Goal: Information Seeking & Learning: Learn about a topic

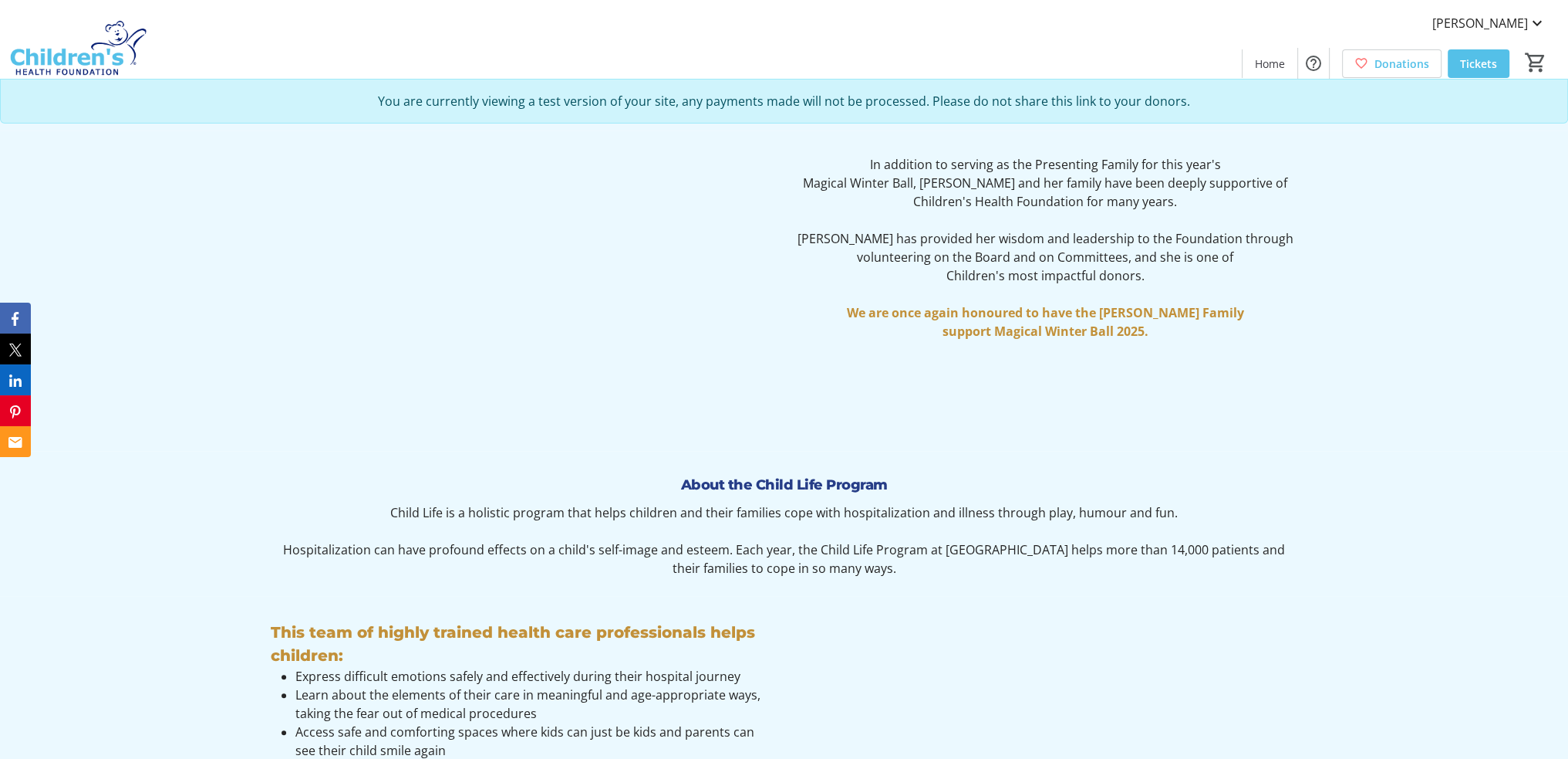
scroll to position [1785, 0]
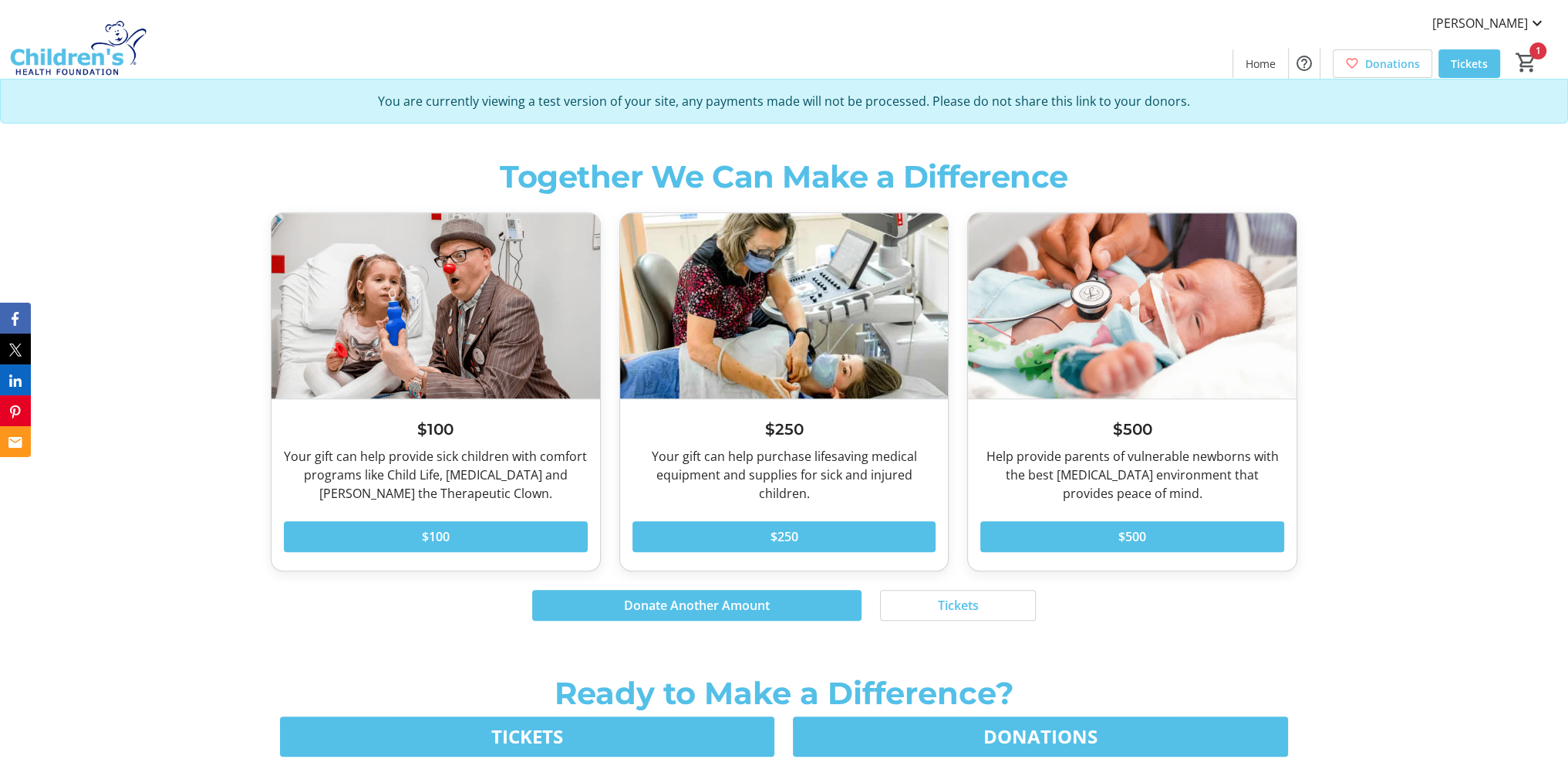
scroll to position [9183, 0]
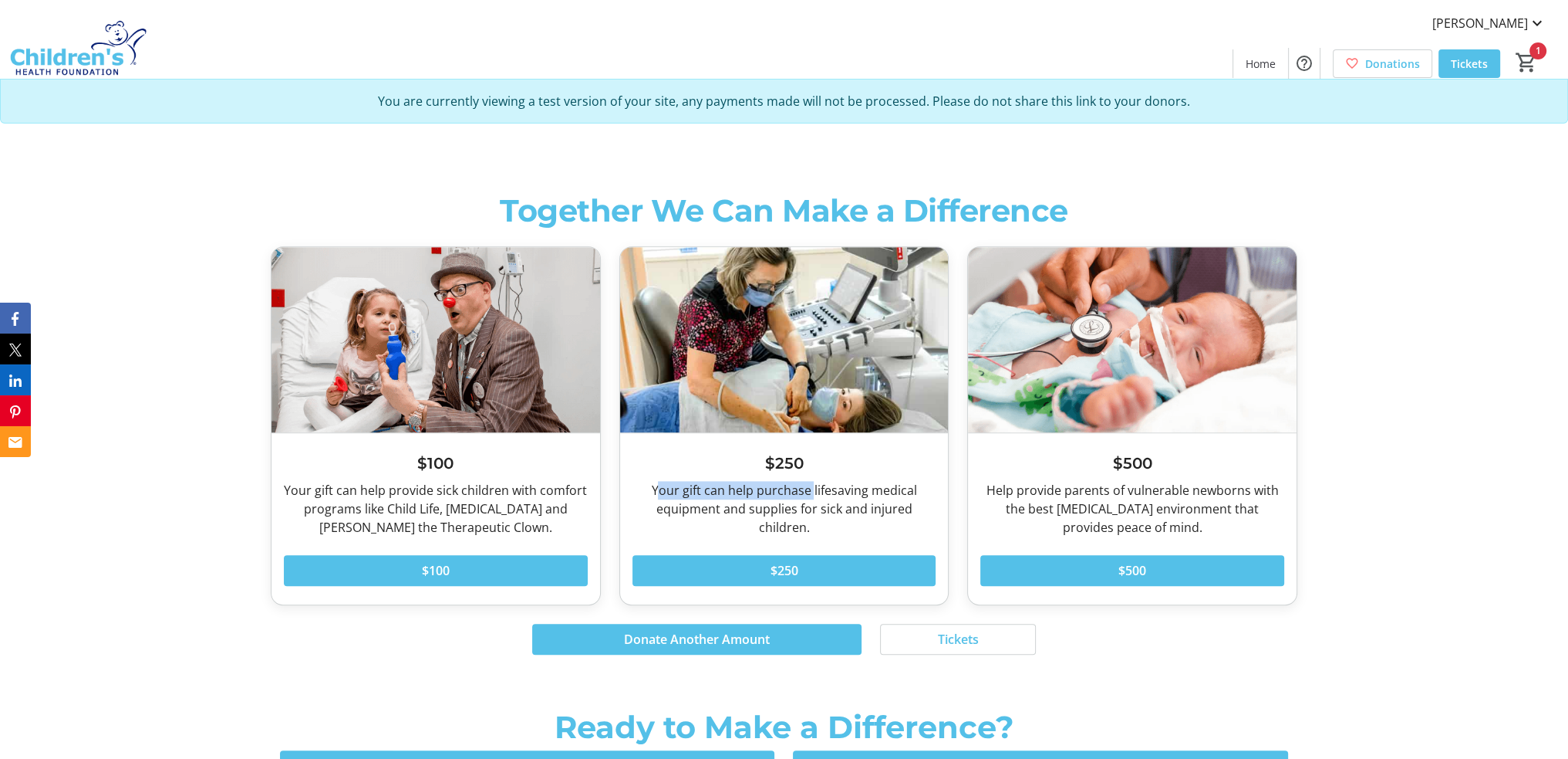
drag, startPoint x: 658, startPoint y: 493, endPoint x: 814, endPoint y: 484, distance: 156.3
click at [814, 484] on div "Your gift can help purchase lifesaving medical equipment and supplies for sick …" at bounding box center [784, 508] width 304 height 55
copy div "our gift can help purchase"
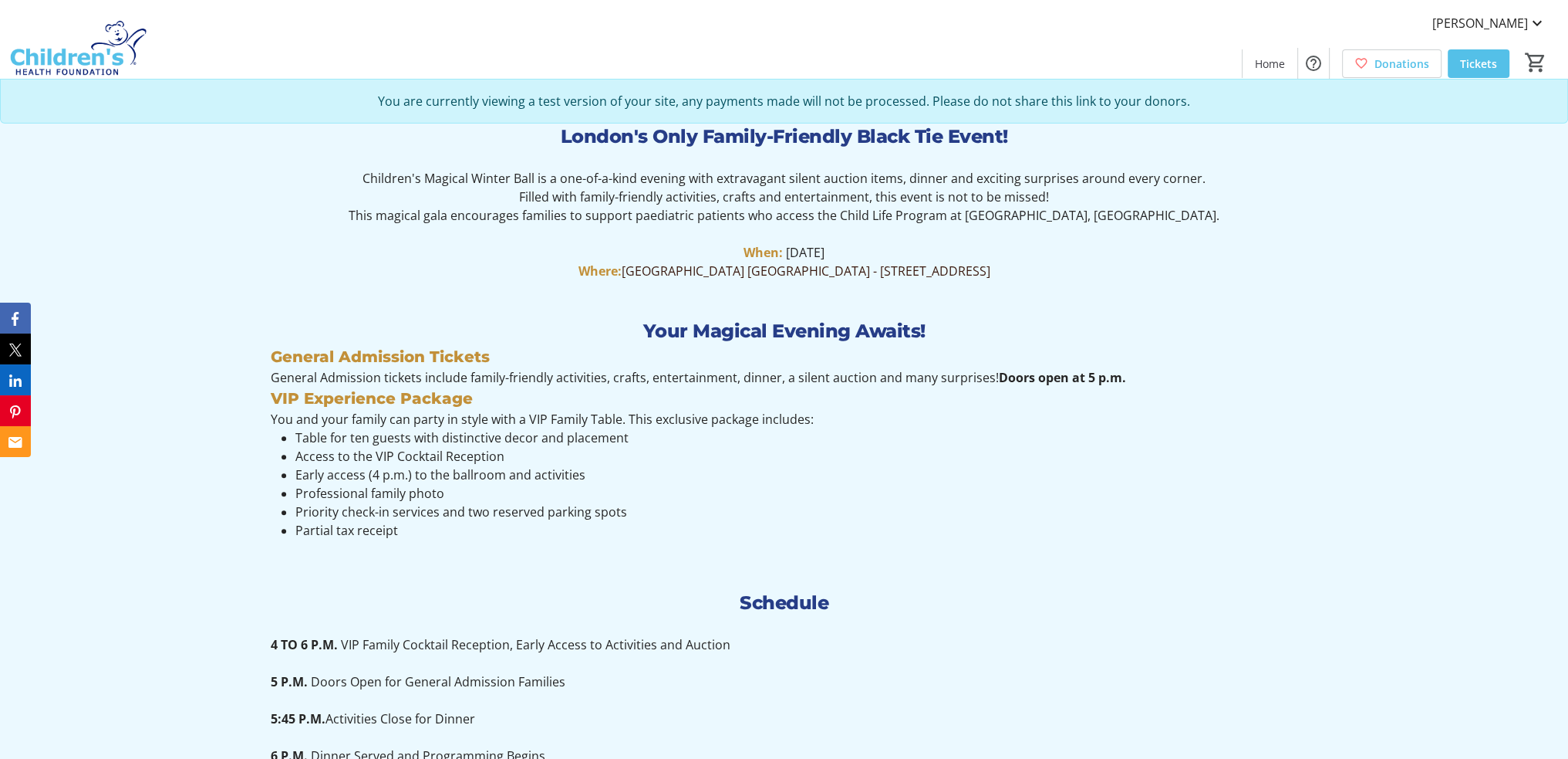
scroll to position [695, 0]
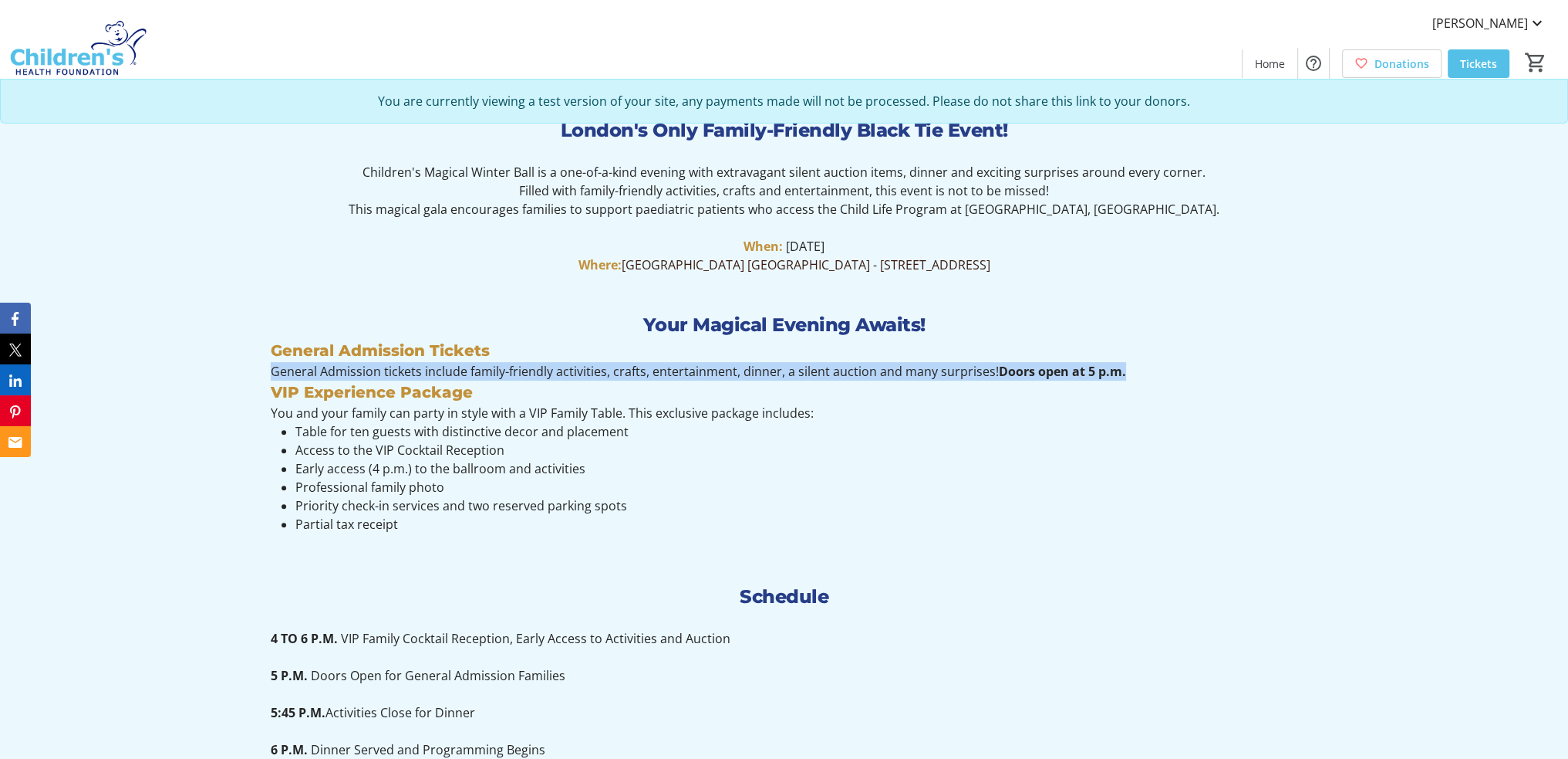
drag, startPoint x: 271, startPoint y: 372, endPoint x: 1120, endPoint y: 375, distance: 849.0
click at [1120, 375] on p "General Admission tickets include family-friendly activities, crafts, entertain…" at bounding box center [784, 371] width 1027 height 19
copy p "General Admission tickets include family-friendly activities, crafts, entertain…"
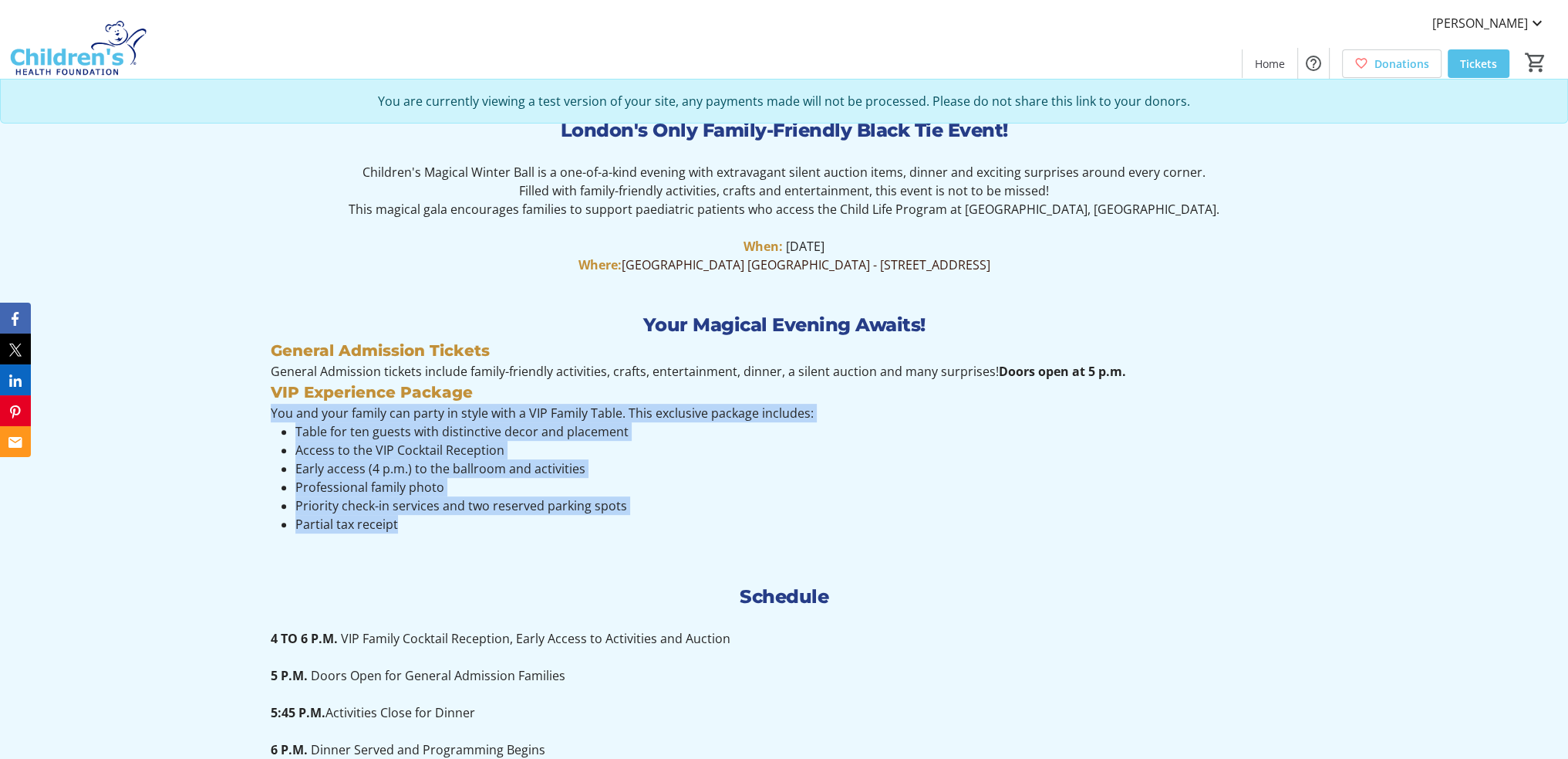
drag, startPoint x: 271, startPoint y: 414, endPoint x: 397, endPoint y: 521, distance: 165.3
click at [397, 521] on div "Presented by The [PERSON_NAME] Family, [GEOGRAPHIC_DATA]'s Only Family-Friendly…" at bounding box center [784, 461] width 1027 height 744
copy div "You and your family can party in style with a VIP Family Table. This exclusive …"
